Goal: Task Accomplishment & Management: Manage account settings

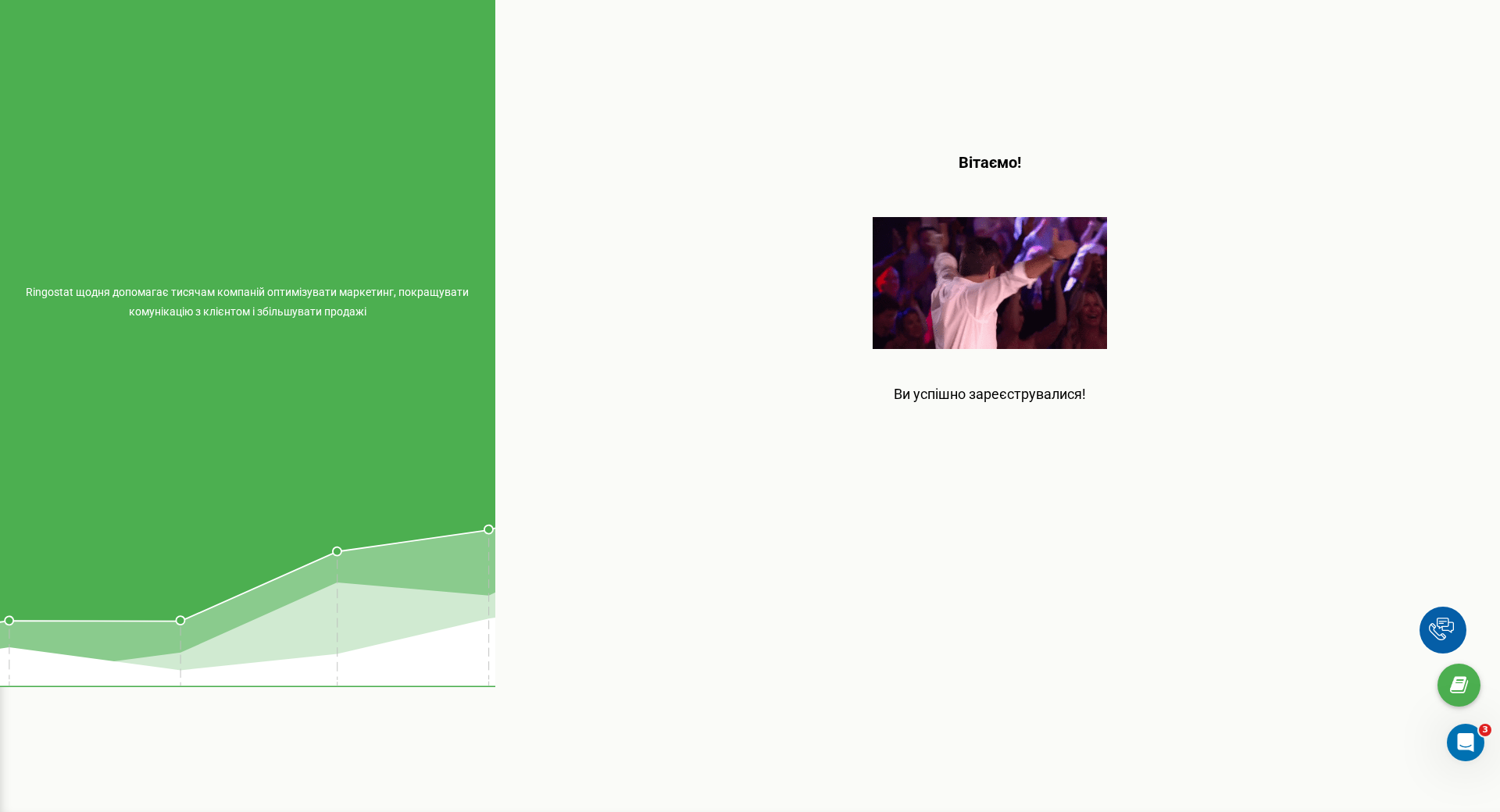
scroll to position [193, 0]
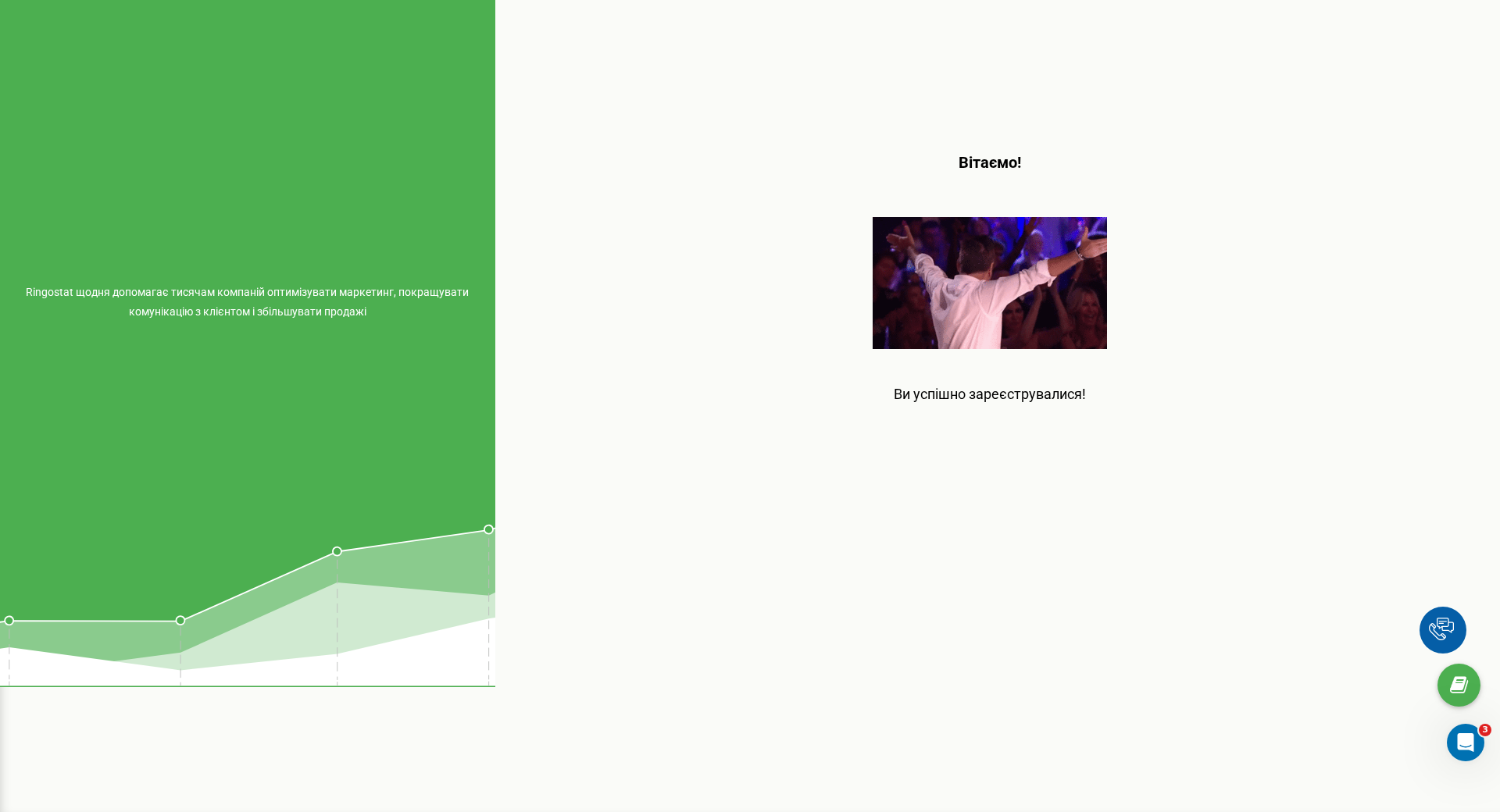
click at [1025, 349] on p "Ви успішно зареєструвалися!" at bounding box center [990, 379] width 192 height 60
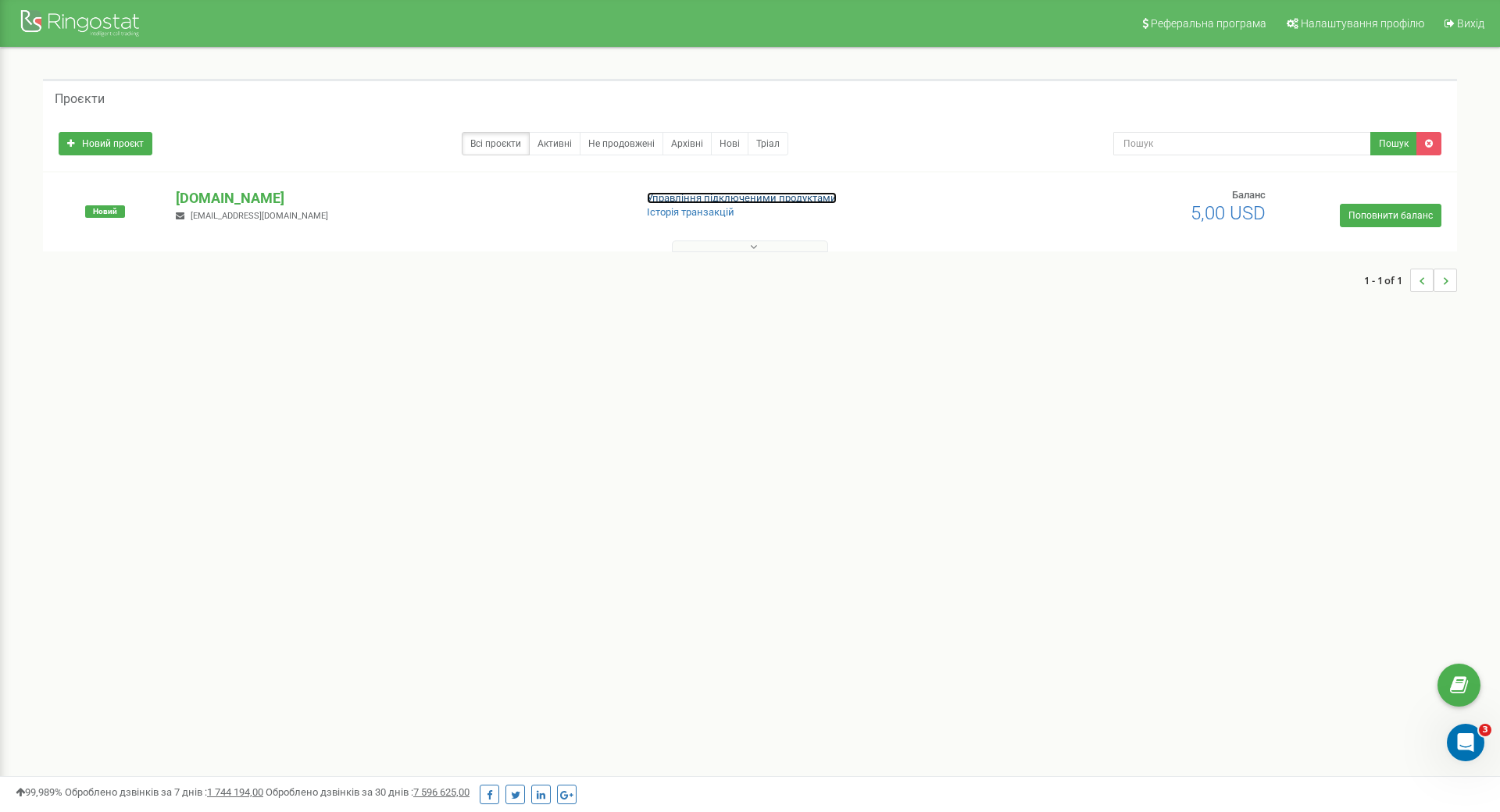
click at [758, 196] on link "Управління підключеними продуктами" at bounding box center [742, 197] width 190 height 12
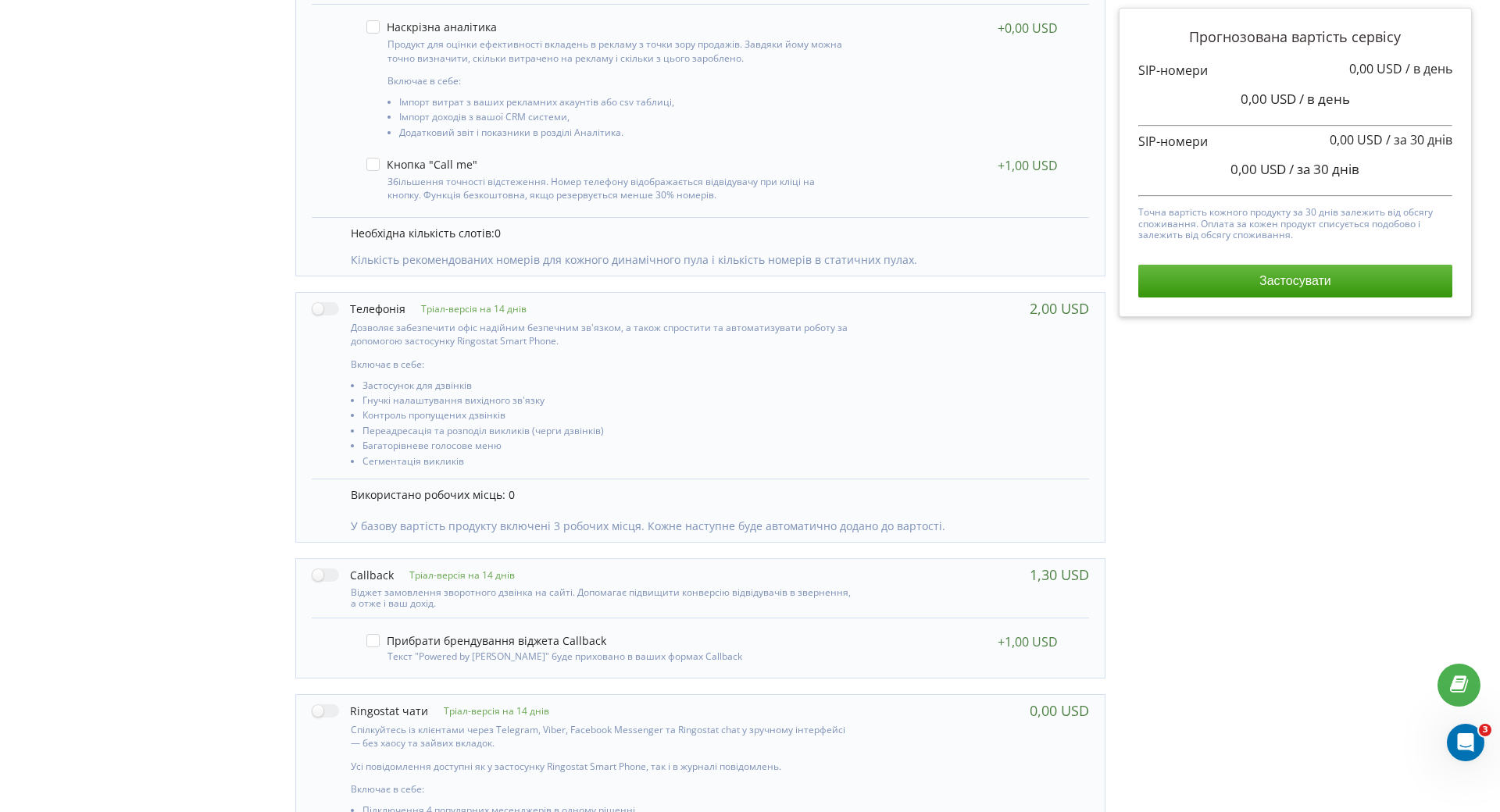
scroll to position [469, 0]
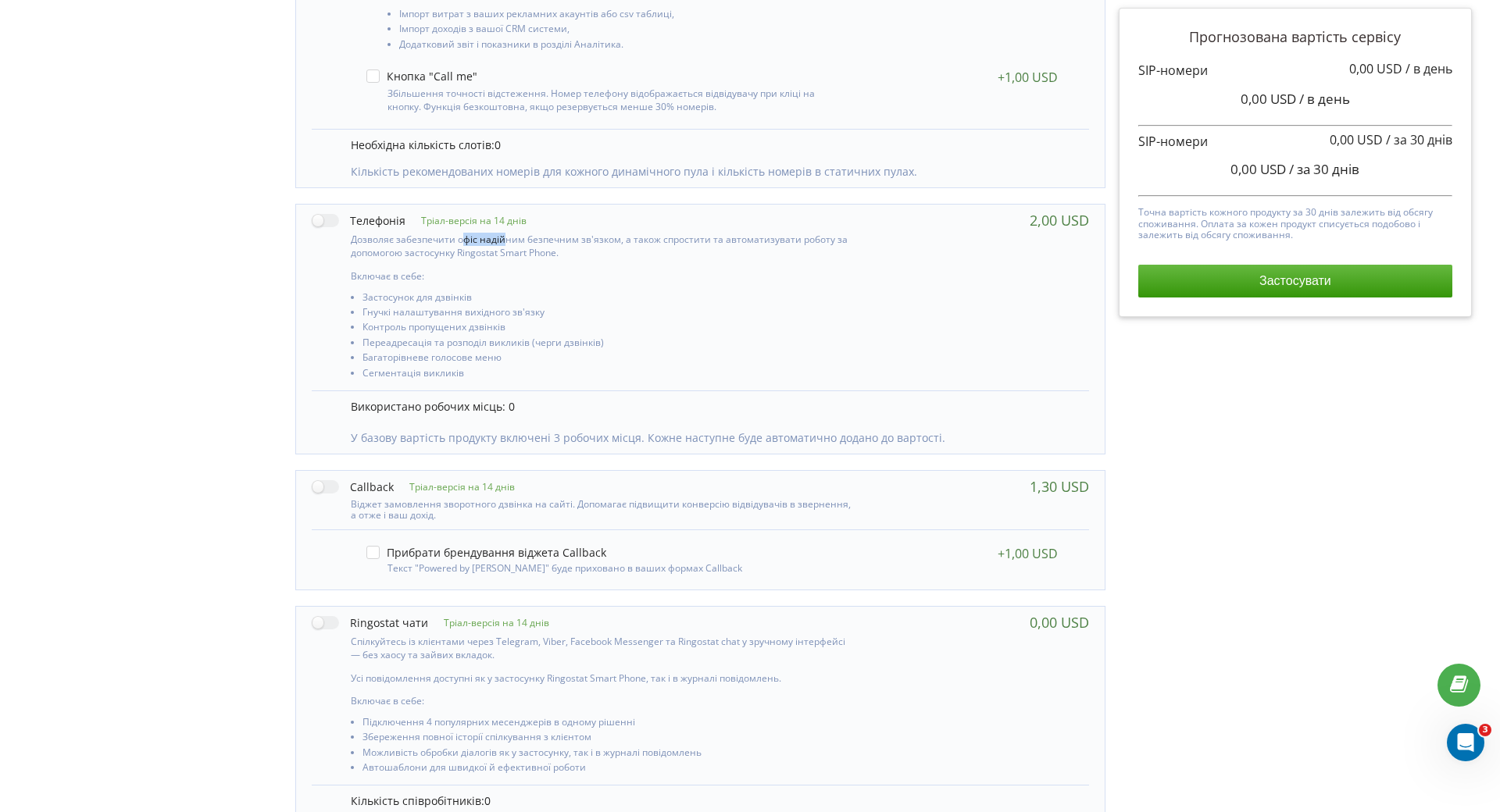
drag, startPoint x: 461, startPoint y: 239, endPoint x: 502, endPoint y: 242, distance: 41.1
click at [502, 242] on p "Дозволяє забезпечити офіс надійним безпечним зв'язком, а також спростити та авт…" at bounding box center [602, 245] width 505 height 26
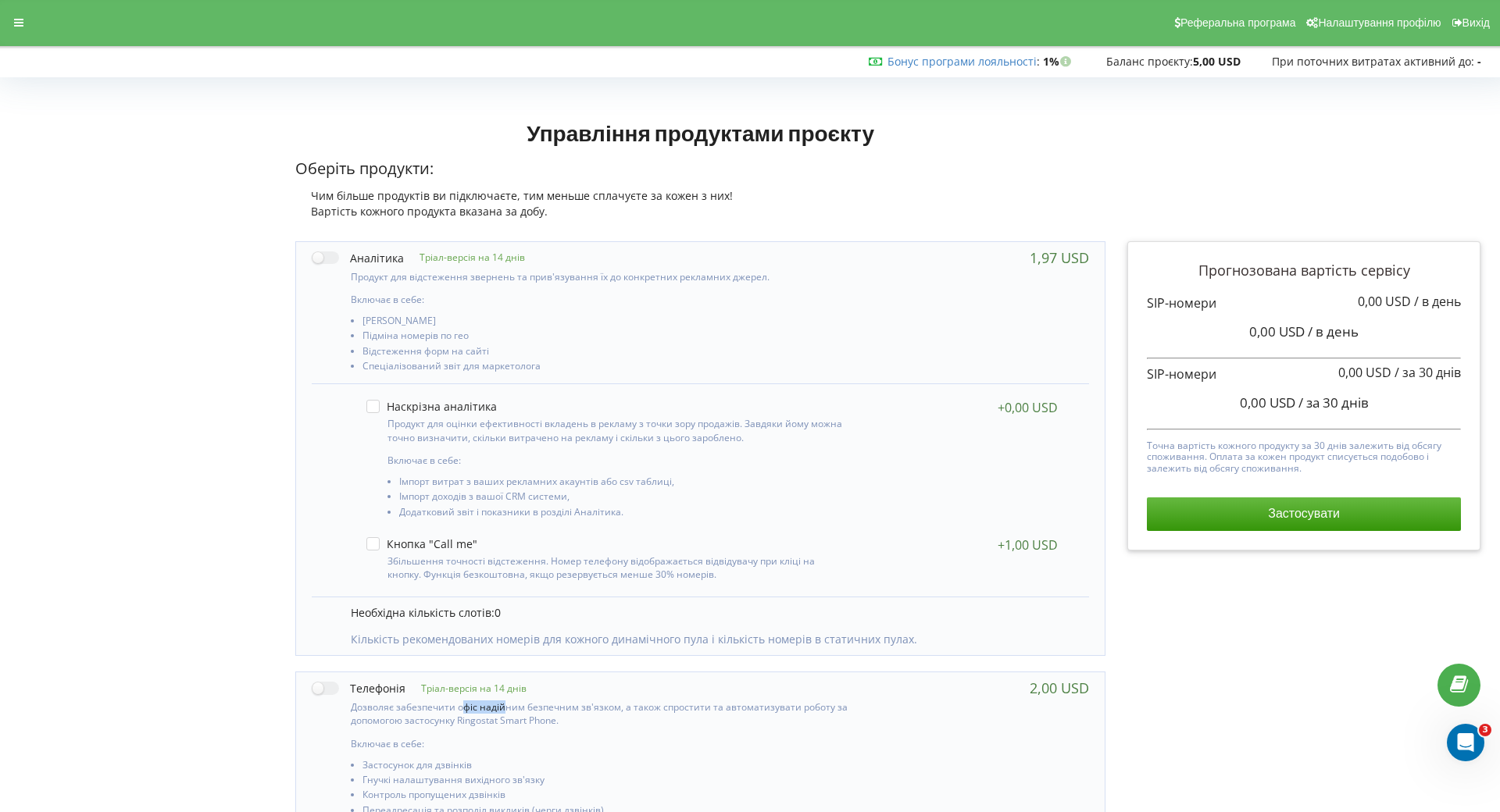
scroll to position [0, 0]
click at [1357, 21] on span "Налаштування профілю" at bounding box center [1379, 24] width 122 height 13
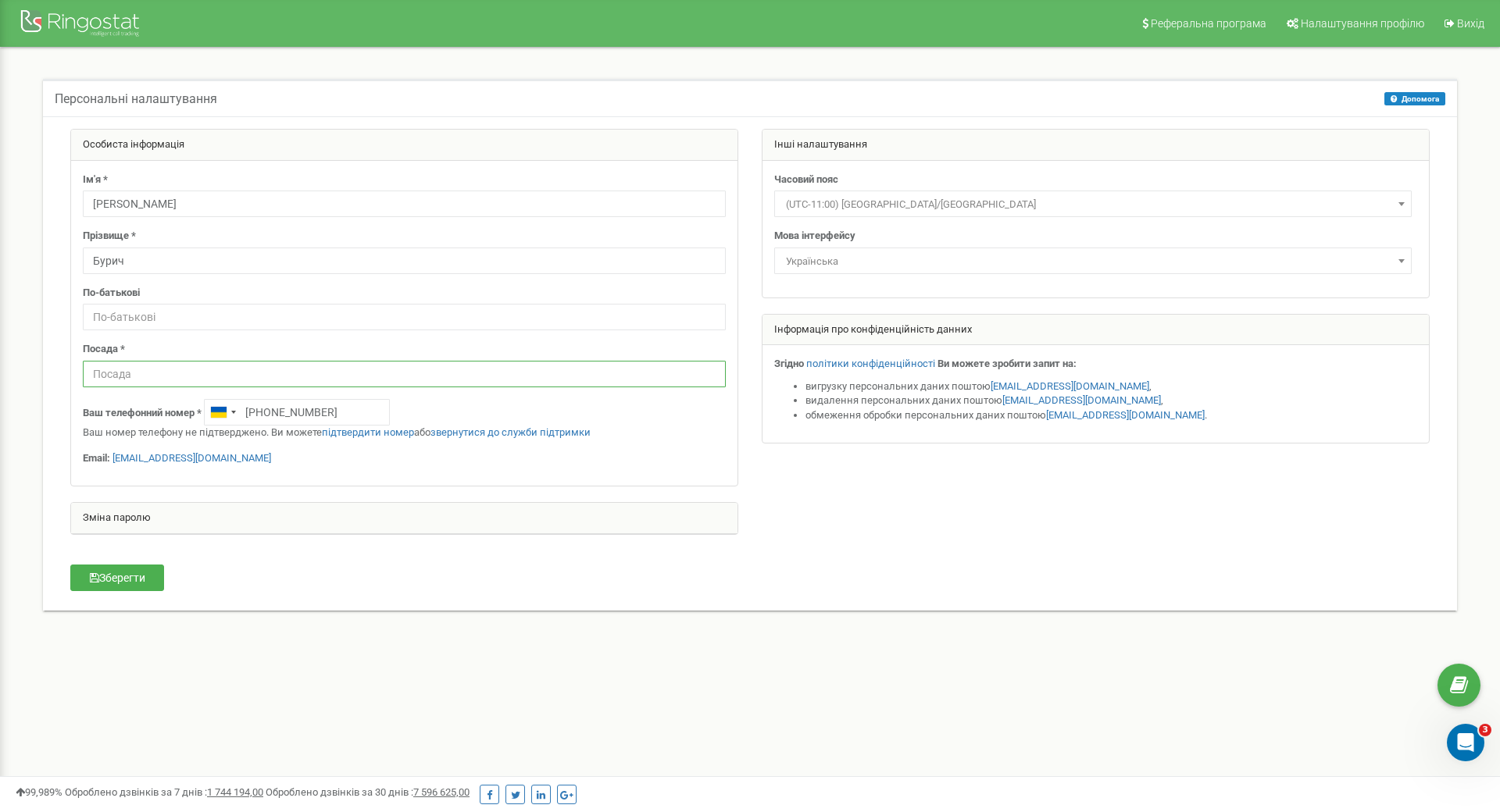
click at [318, 368] on input "text" at bounding box center [404, 373] width 643 height 26
type input "Owner"
click at [349, 568] on div "Особиста інформація Ім'я * [PERSON_NAME] Прізвище * [PERSON_NAME] По-батькові П…" at bounding box center [750, 361] width 1407 height 466
click at [136, 578] on button "Зберегти" at bounding box center [118, 578] width 94 height 26
click at [1254, 200] on span "(UTC-11:00) [GEOGRAPHIC_DATA]/[GEOGRAPHIC_DATA]" at bounding box center [1093, 205] width 627 height 22
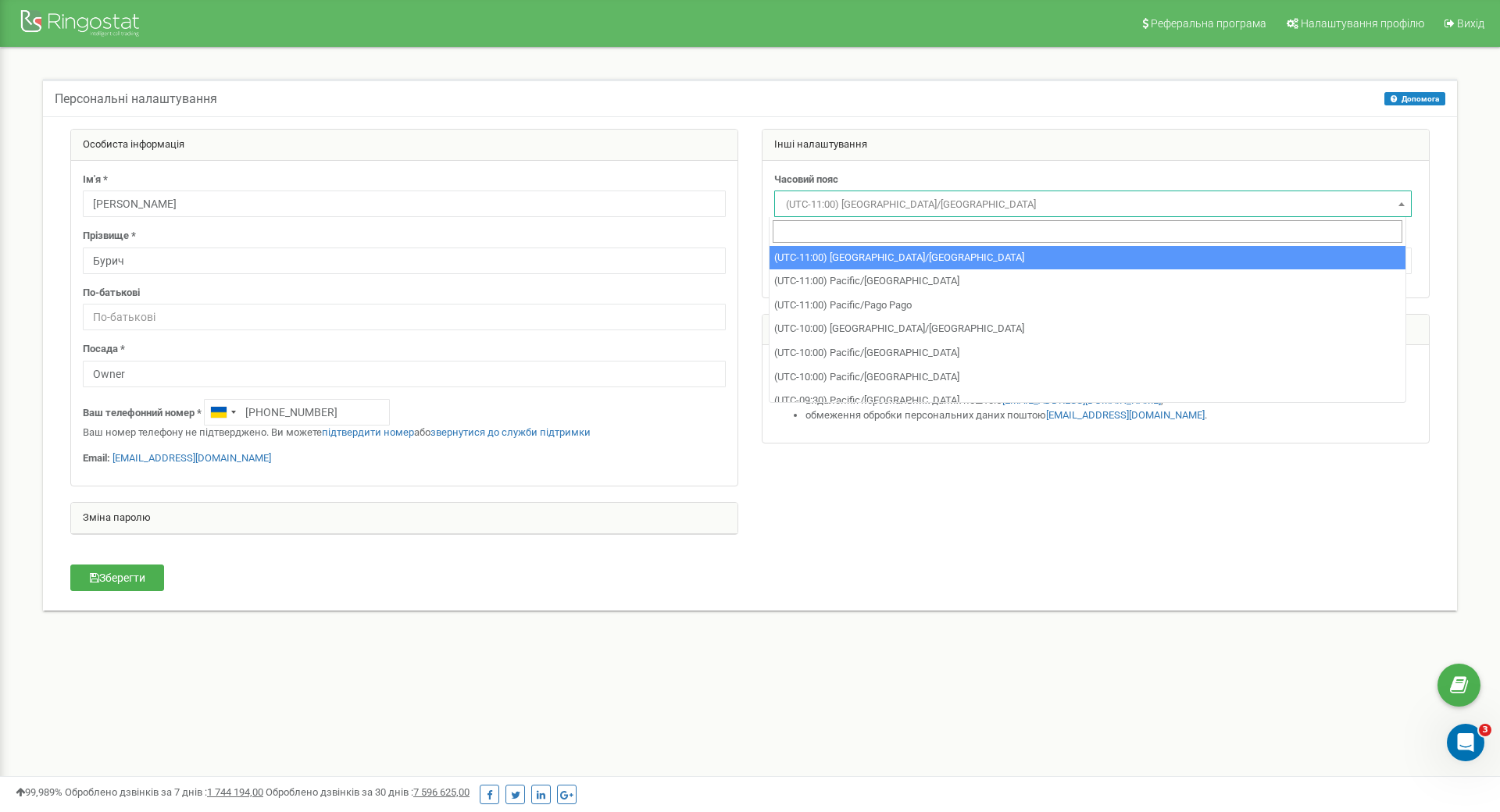
click at [855, 225] on input "search" at bounding box center [1087, 231] width 630 height 23
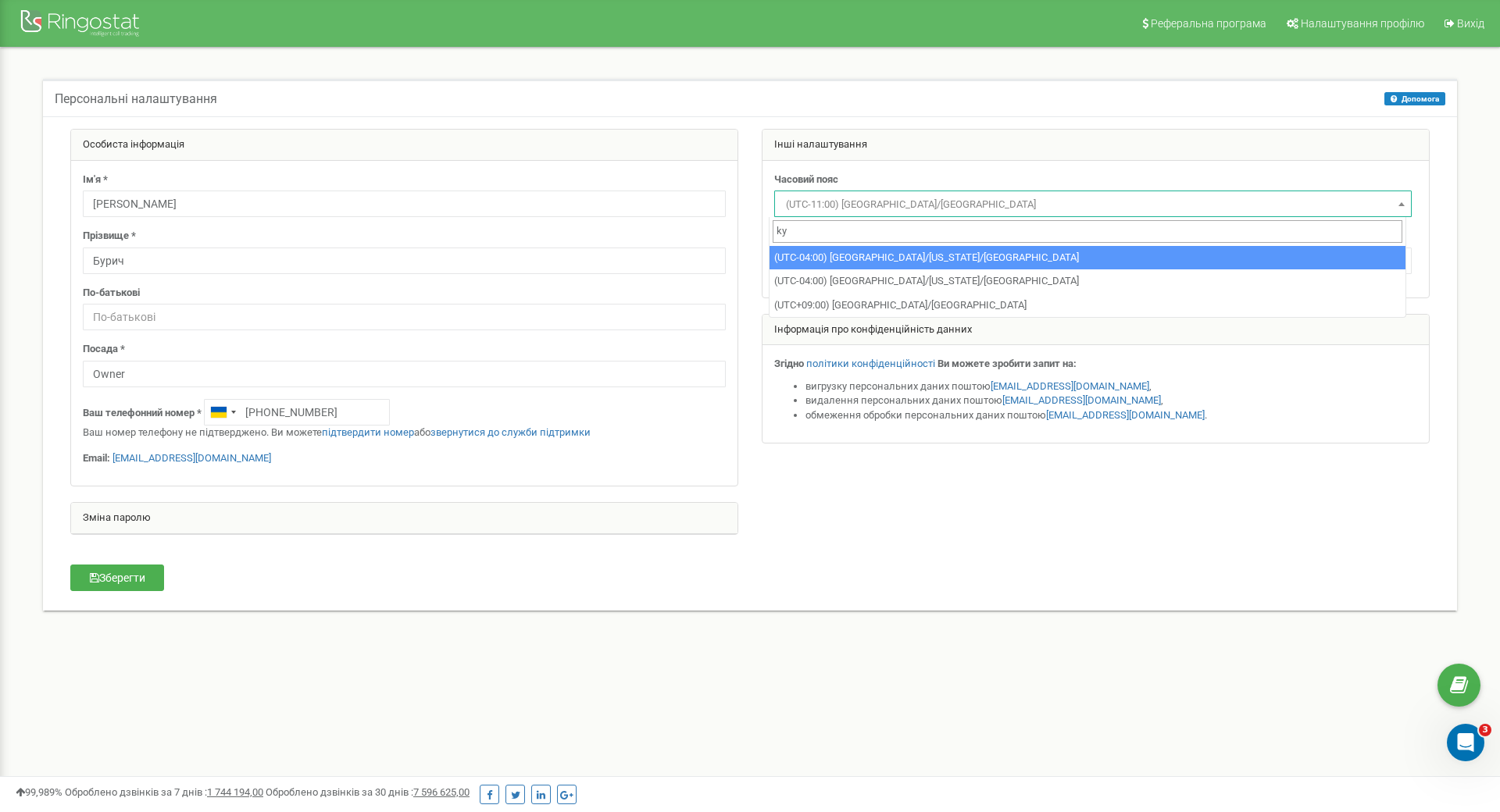
type input "k"
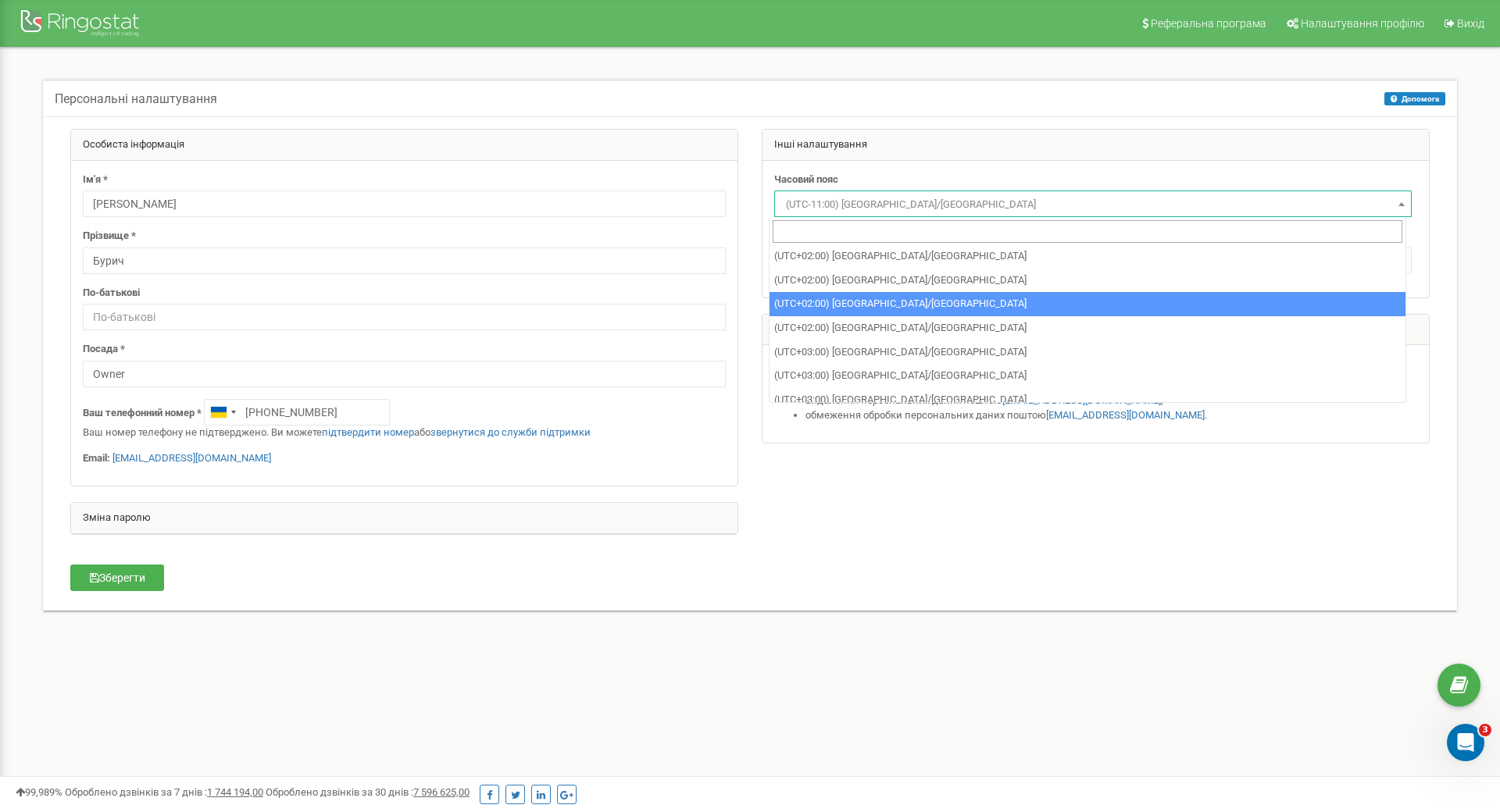
scroll to position [5934, 0]
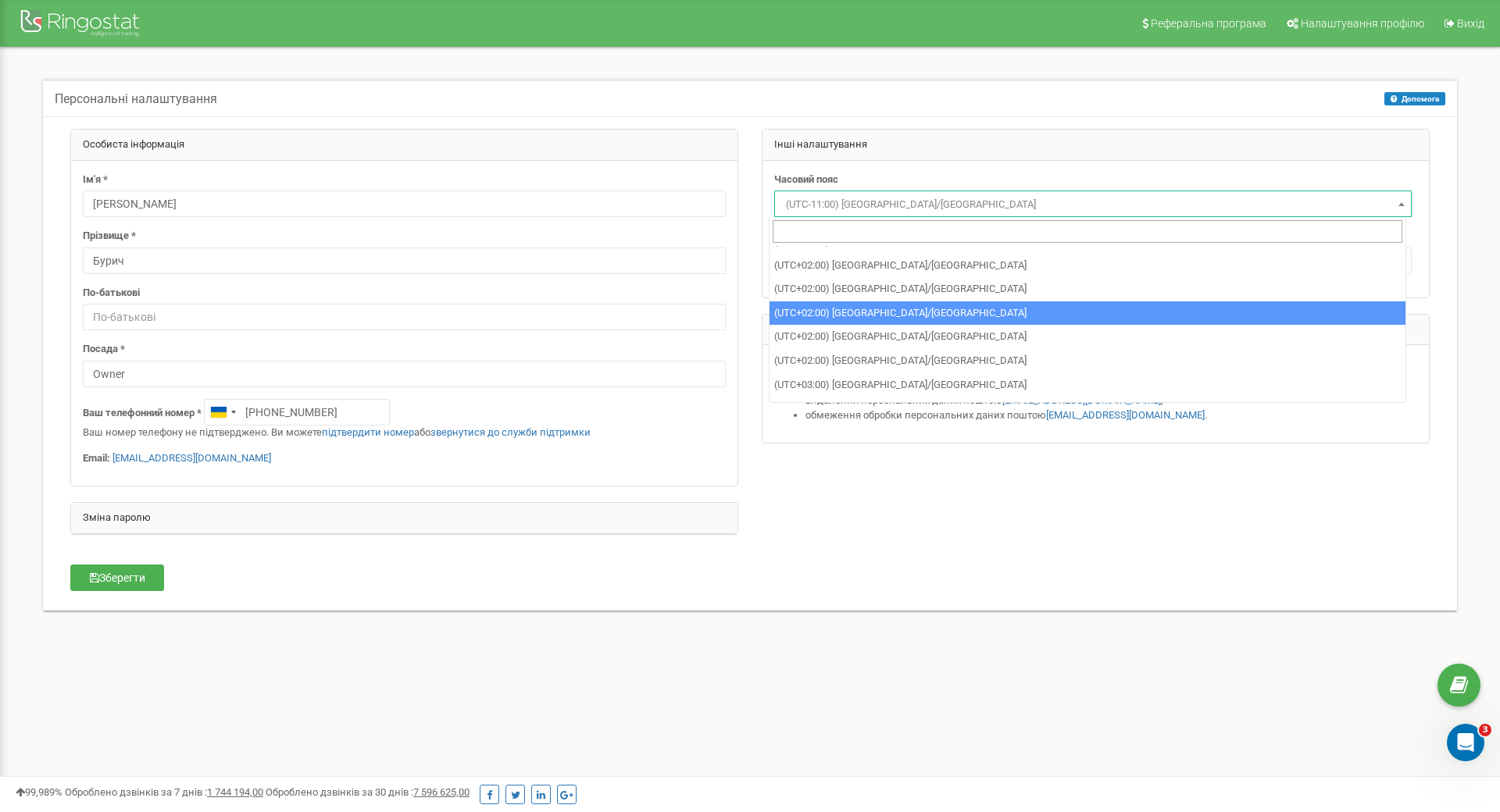
select select "Europe/[GEOGRAPHIC_DATA]"
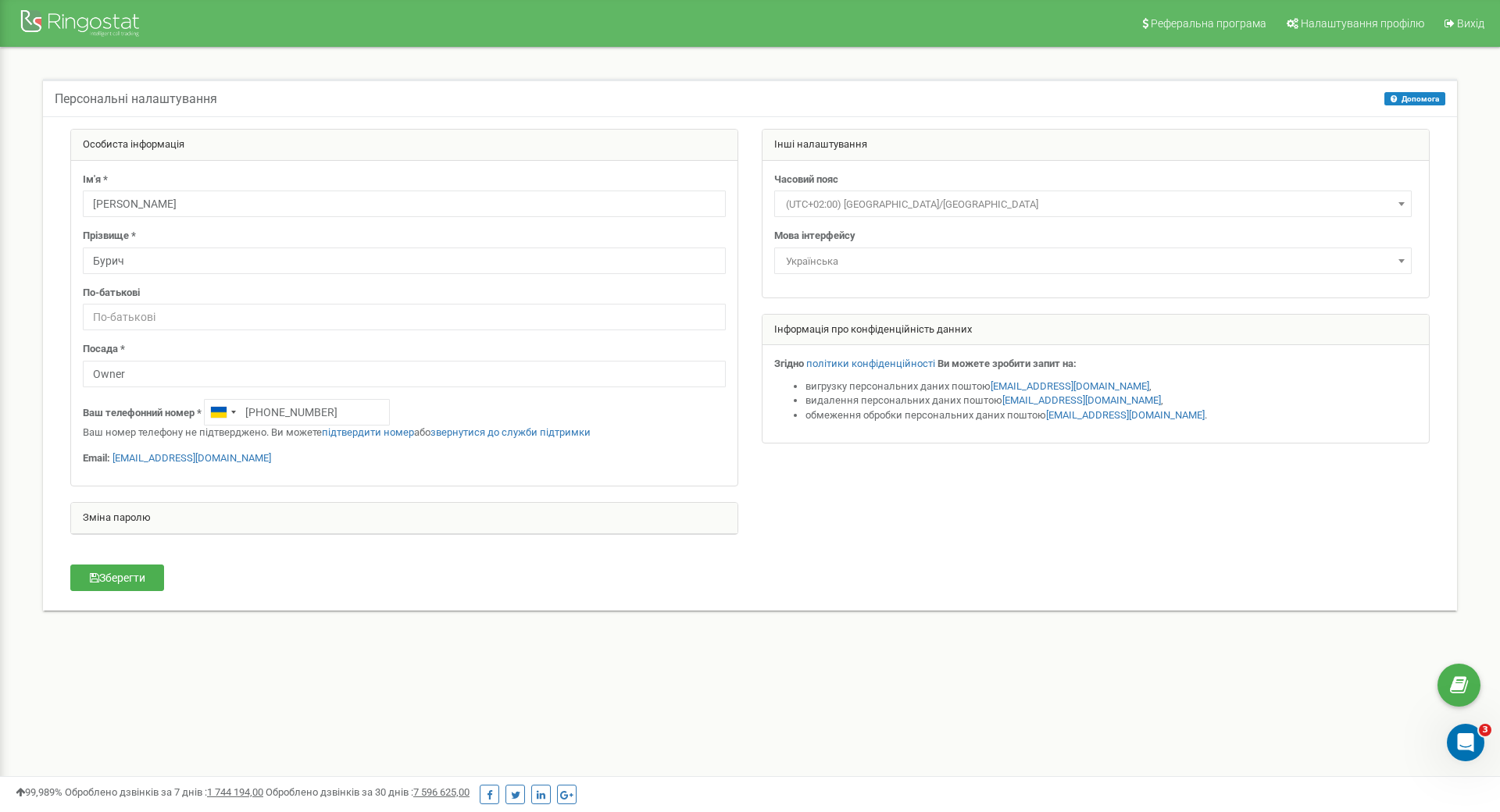
click at [172, 581] on div "Зберегти" at bounding box center [174, 580] width 230 height 31
click at [132, 585] on button "Зберегти" at bounding box center [118, 578] width 94 height 26
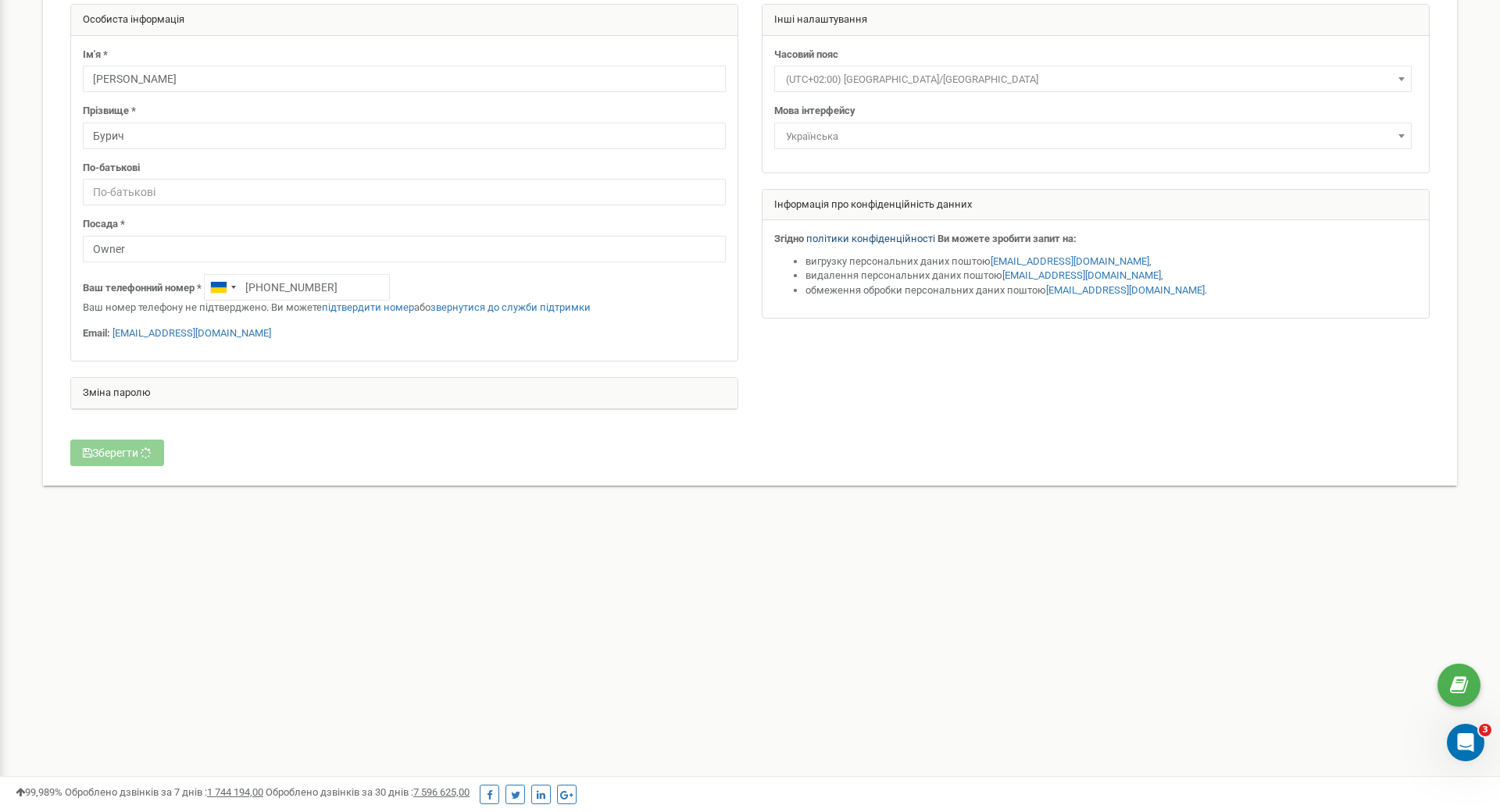
scroll to position [0, 0]
